Goal: Find specific page/section: Find specific page/section

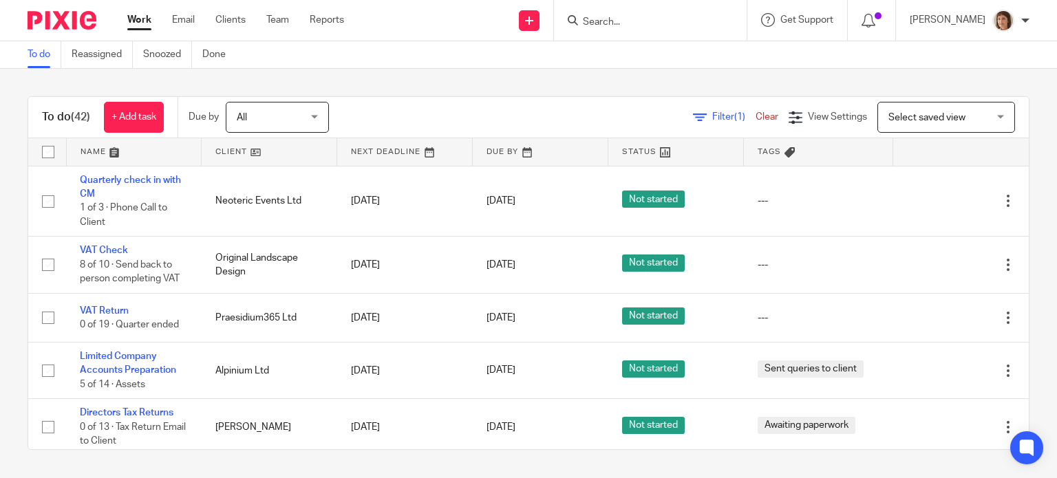
click at [575, 19] on div at bounding box center [648, 20] width 160 height 17
click at [589, 17] on input "Search" at bounding box center [643, 23] width 124 height 12
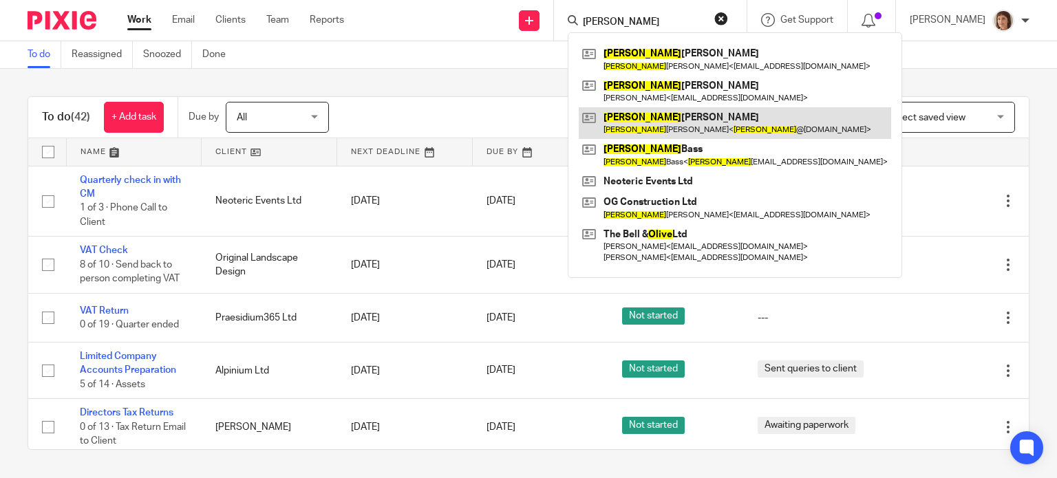
type input "oliver"
click at [671, 134] on link at bounding box center [735, 123] width 312 height 32
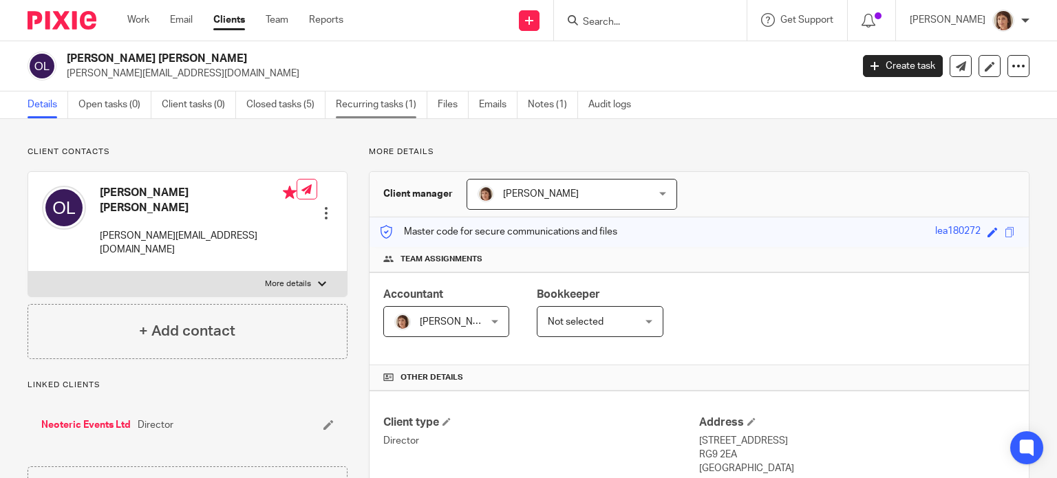
click at [376, 106] on link "Recurring tasks (1)" at bounding box center [382, 105] width 92 height 27
